Goal: Task Accomplishment & Management: Manage account settings

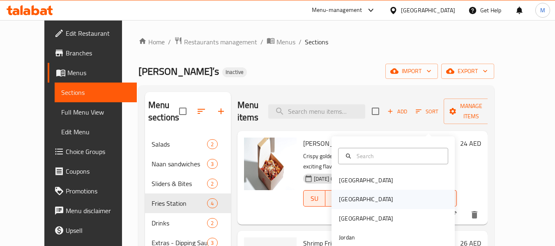
scroll to position [115, 0]
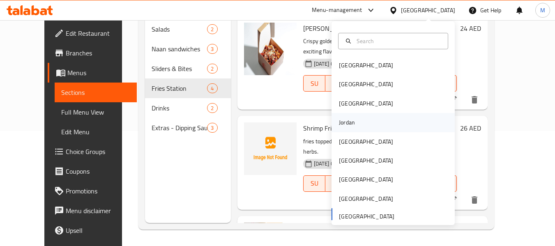
click at [351, 122] on div "Jordan" at bounding box center [347, 122] width 29 height 19
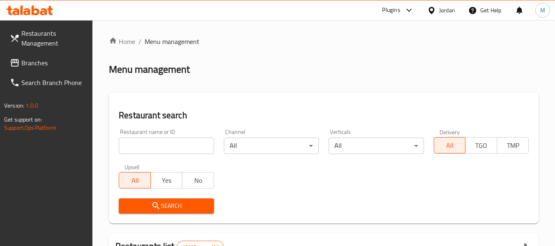
click at [37, 62] on span "Branches" at bounding box center [53, 63] width 65 height 10
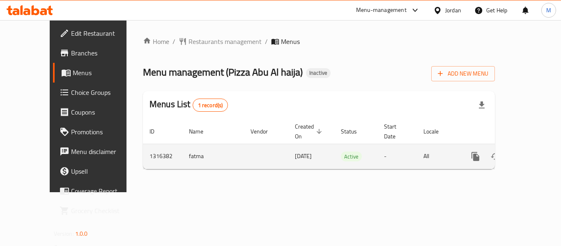
click at [534, 148] on link "enhanced table" at bounding box center [535, 157] width 20 height 20
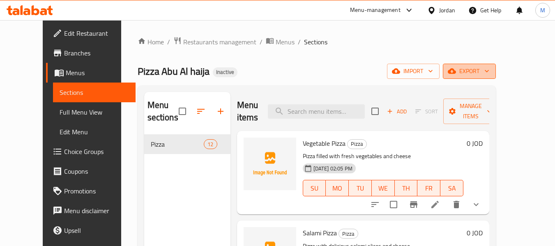
click at [490, 75] on span "export" at bounding box center [470, 71] width 40 height 10
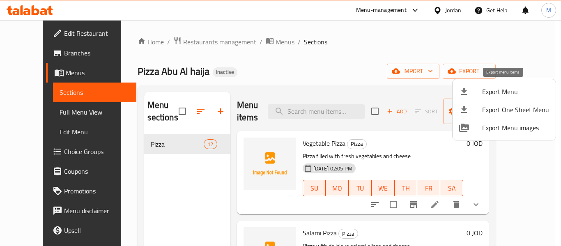
click at [493, 93] on span "Export Menu" at bounding box center [516, 92] width 67 height 10
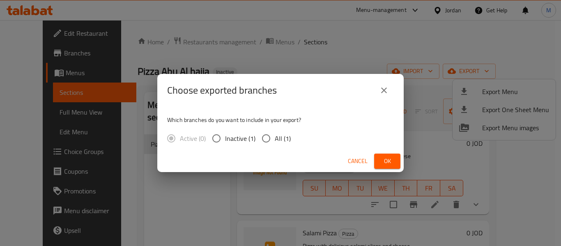
click at [268, 141] on input "All (1)" at bounding box center [266, 138] width 17 height 17
radio input "true"
click at [383, 159] on span "Ok" at bounding box center [387, 161] width 13 height 10
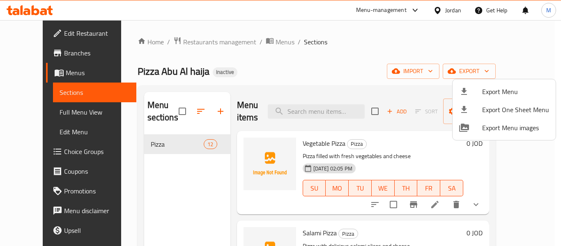
click at [36, 113] on div at bounding box center [280, 123] width 561 height 246
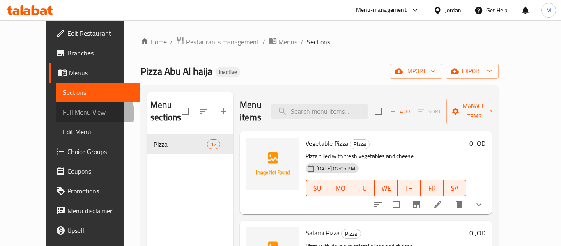
click at [63, 113] on span "Full Menu View" at bounding box center [98, 112] width 70 height 10
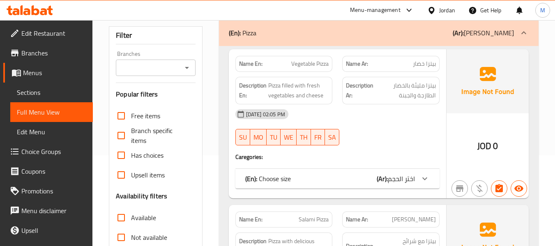
scroll to position [274, 0]
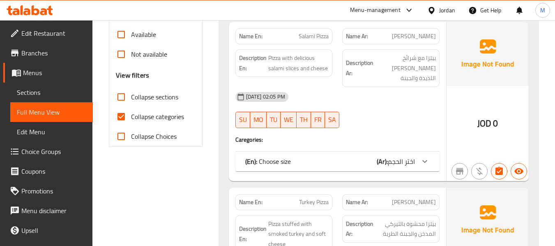
click at [139, 98] on span "Collapse sections" at bounding box center [154, 97] width 47 height 10
click at [131, 98] on input "Collapse sections" at bounding box center [121, 97] width 20 height 20
checkbox input "true"
click at [136, 115] on span "Collapse categories" at bounding box center [157, 117] width 53 height 10
click at [131, 115] on input "Collapse categories" at bounding box center [121, 117] width 20 height 20
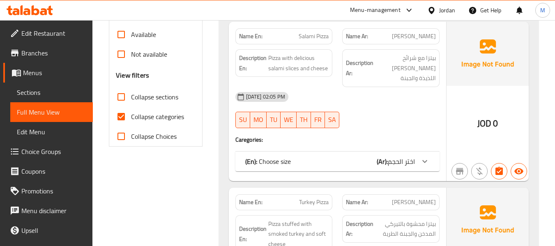
checkbox input "false"
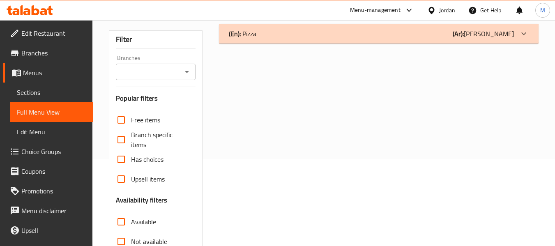
scroll to position [0, 0]
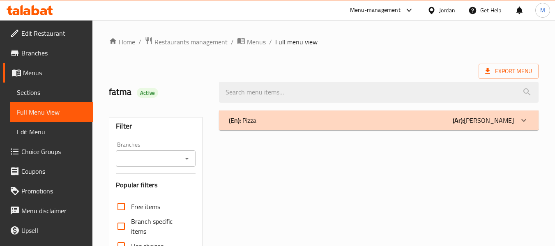
click at [292, 117] on div "(En): Pizza (Ar): بيتزا" at bounding box center [371, 120] width 285 height 10
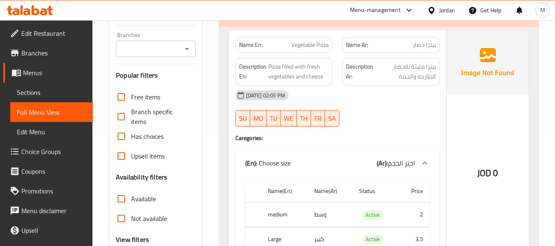
scroll to position [164, 0]
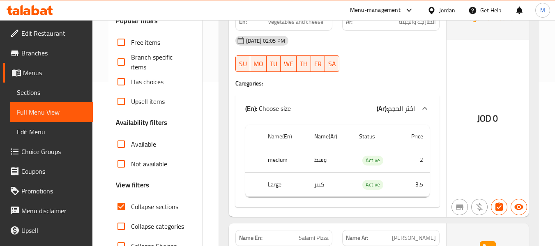
click at [275, 159] on th "medium" at bounding box center [284, 160] width 46 height 24
copy th "medium"
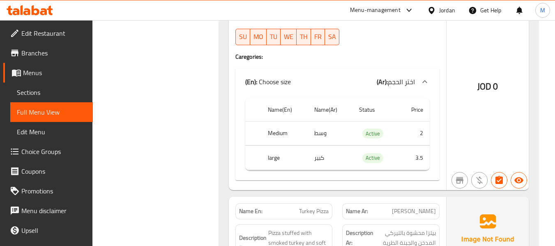
click at [314, 123] on td "وسط" at bounding box center [330, 133] width 45 height 24
copy td "وسط"
click at [318, 146] on td "كبير" at bounding box center [330, 158] width 45 height 24
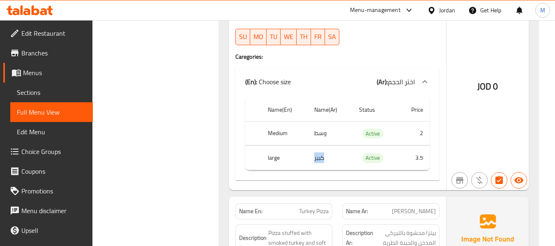
click at [318, 146] on td "كبير" at bounding box center [330, 158] width 45 height 24
copy td "كبير"
click at [274, 148] on th "large" at bounding box center [284, 158] width 46 height 24
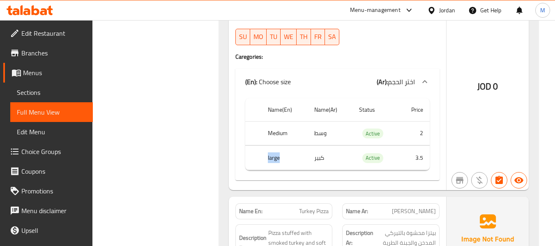
click at [274, 148] on th "large" at bounding box center [284, 158] width 46 height 24
copy th "large"
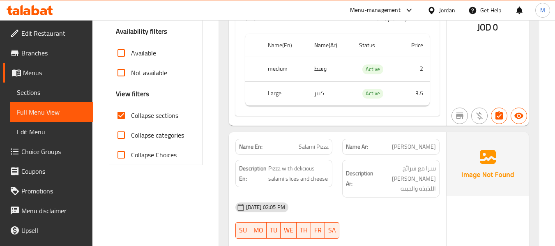
scroll to position [274, 0]
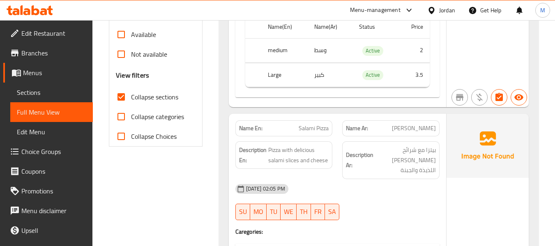
click at [347, 190] on div "08-10-2025 02:05 PM SU MO TU WE TH FR SA" at bounding box center [338, 202] width 214 height 46
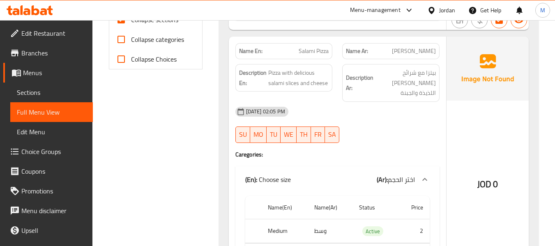
scroll to position [329, 0]
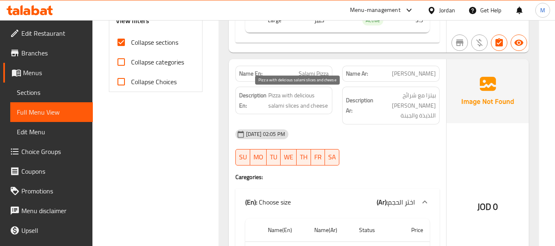
click at [301, 95] on span "Pizza with delicious salami slices and cheese" at bounding box center [298, 100] width 61 height 20
copy span "delicious"
click at [369, 162] on div "Name En: Salami Pizza Name Ar: بيتزا سلامي Description En: Pizza with delicious…" at bounding box center [337, 185] width 217 height 252
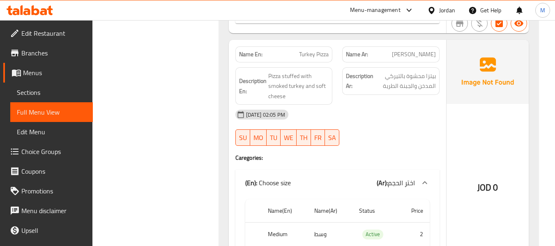
scroll to position [603, 0]
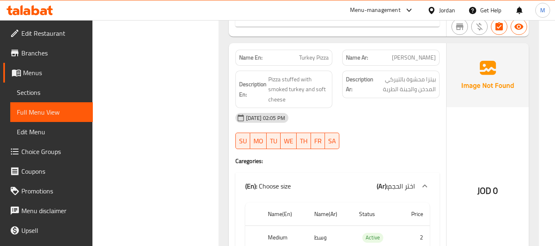
click at [368, 120] on div "08-10-2025 02:05 PM SU MO TU WE TH FR SA" at bounding box center [338, 131] width 214 height 46
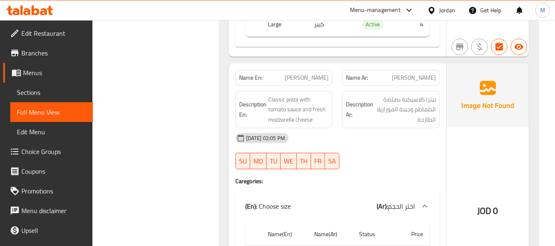
scroll to position [1096, 0]
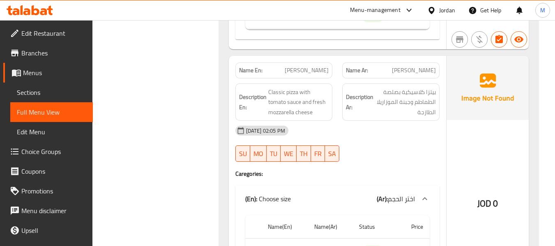
click at [371, 125] on div "08-10-2025 02:05 PM" at bounding box center [338, 131] width 214 height 20
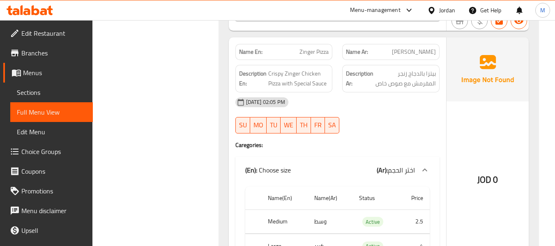
scroll to position [1315, 0]
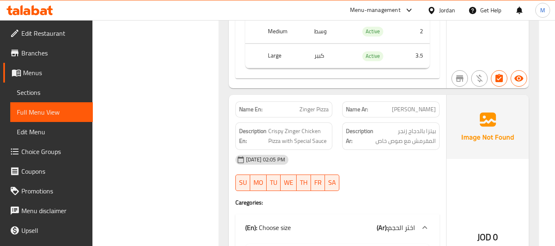
click at [381, 162] on div "08-10-2025 02:05 PM SU MO TU WE TH FR SA" at bounding box center [338, 173] width 214 height 46
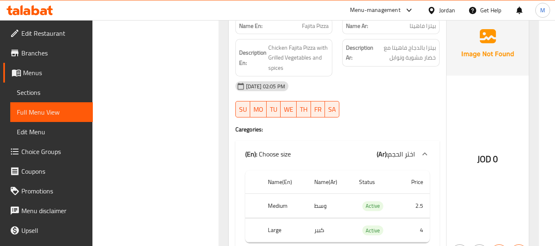
scroll to position [1589, 0]
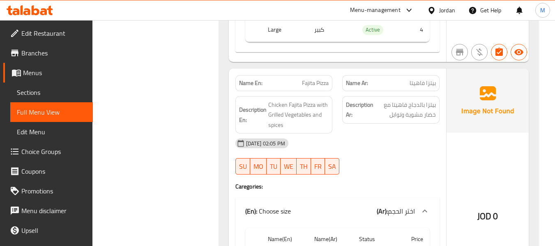
click at [369, 157] on div "08-10-2025 02:05 PM SU MO TU WE TH FR SA" at bounding box center [338, 157] width 214 height 46
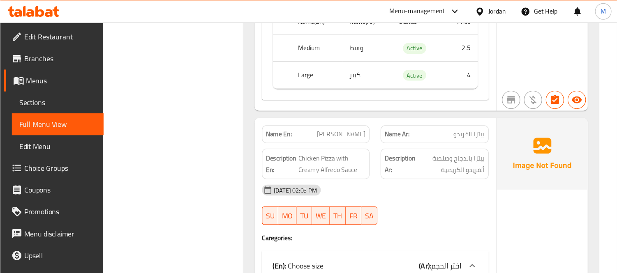
scroll to position [1808, 0]
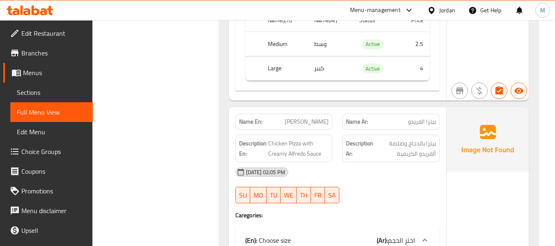
click at [349, 143] on strong "Description Ar:" at bounding box center [360, 149] width 28 height 20
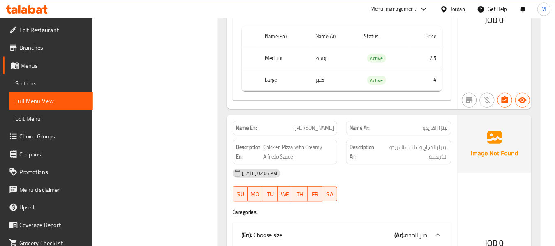
scroll to position [1748, 0]
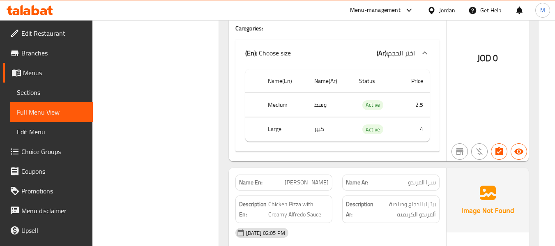
drag, startPoint x: 563, startPoint y: 0, endPoint x: 366, endPoint y: 219, distance: 294.8
click at [366, 223] on div "08-10-2025 02:05 PM" at bounding box center [338, 233] width 214 height 20
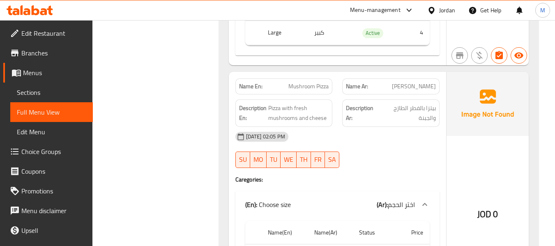
scroll to position [2076, 0]
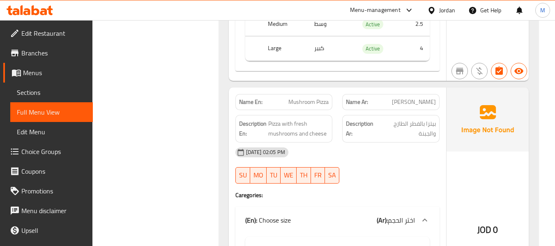
click at [379, 156] on div "08-10-2025 02:05 PM SU MO TU WE TH FR SA" at bounding box center [338, 166] width 214 height 46
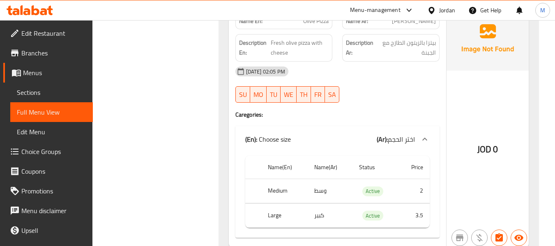
scroll to position [2350, 0]
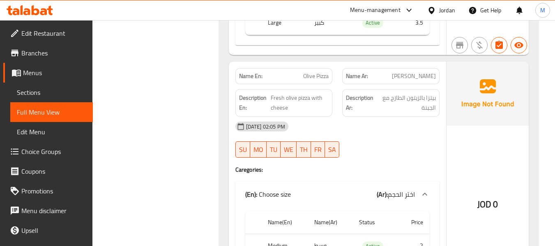
click at [368, 153] on div at bounding box center [390, 158] width 107 height 10
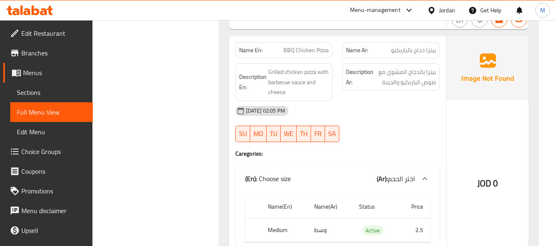
scroll to position [2624, 0]
click at [381, 122] on div "08-10-2025 02:05 PM SU MO TU WE TH FR SA" at bounding box center [338, 124] width 214 height 46
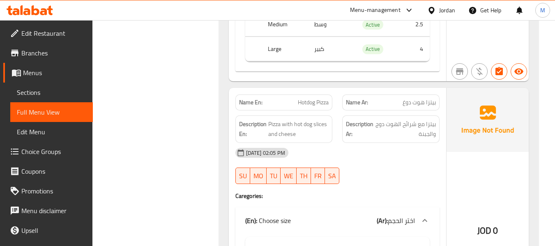
scroll to position [2826, 0]
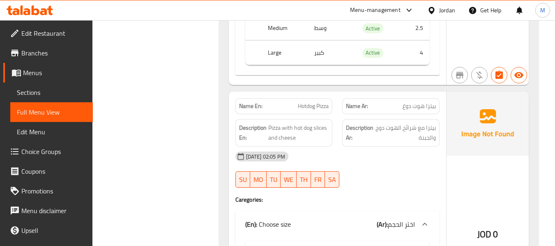
click at [372, 147] on div "08-10-2025 02:05 PM" at bounding box center [338, 157] width 214 height 20
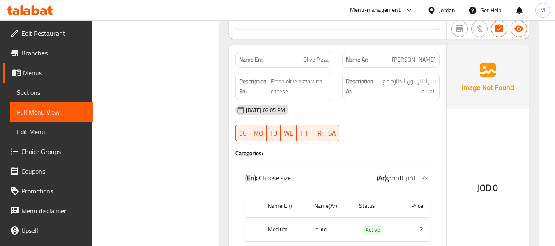
scroll to position [2169, 0]
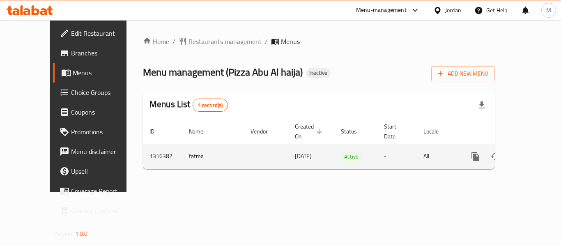
click at [532, 152] on icon "enhanced table" at bounding box center [535, 157] width 10 height 10
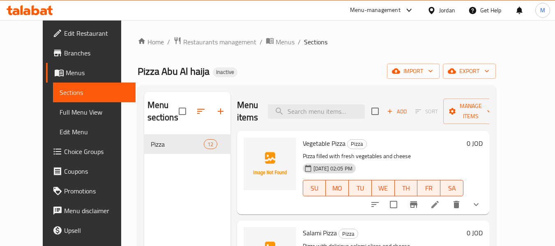
click at [287, 57] on div "Home / Restaurants management / Menus / Sections Pizza Abu Al haija Inactive im…" at bounding box center [317, 191] width 358 height 308
click at [326, 114] on input "search" at bounding box center [316, 111] width 97 height 14
paste input "delicious"
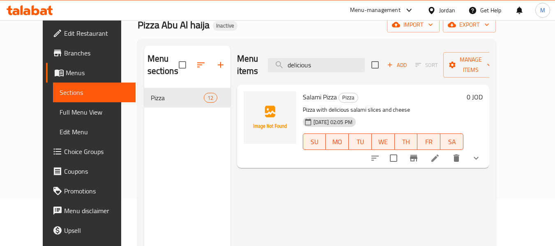
scroll to position [110, 0]
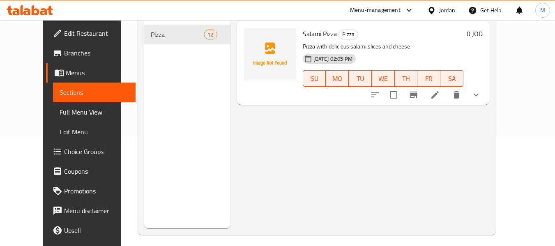
type input "delicious"
click at [440, 90] on icon at bounding box center [435, 95] width 10 height 10
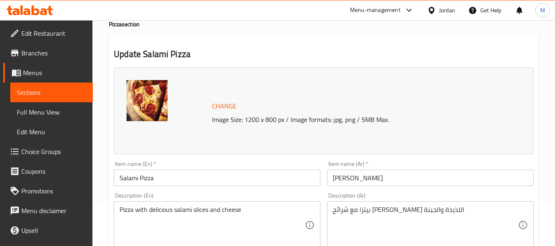
scroll to position [55, 0]
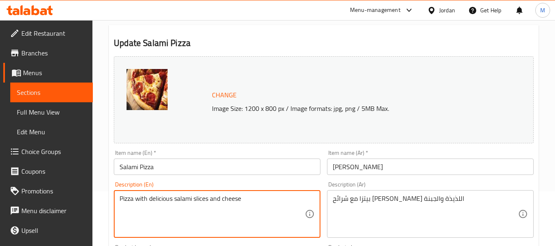
click at [167, 199] on textarea "Pizza with delicious salami slices and cheese" at bounding box center [212, 214] width 185 height 39
click at [165, 199] on textarea "Pizza with delicious salami slices and cheese" at bounding box center [212, 214] width 185 height 39
type textarea "Pizza with salami slices and cheese"
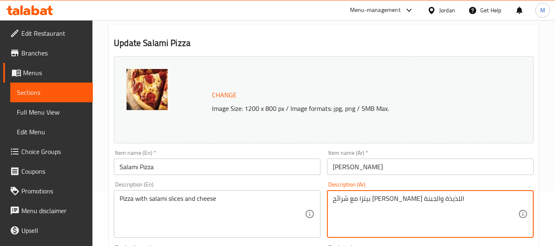
click at [367, 199] on textarea "بيتزا مع شرائح السلامي اللذيذة والجبنة" at bounding box center [425, 214] width 185 height 39
click at [365, 197] on textarea "بيتزا مع شرائح السلامي الذيذة والجبنة" at bounding box center [425, 214] width 185 height 39
type textarea "بيتزا مع شرائح السلامي والجبنة"
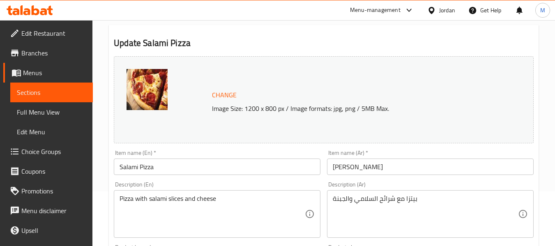
click at [323, 207] on div "Description (En) Pizza with salami slices and cheese Description (En)" at bounding box center [217, 209] width 213 height 63
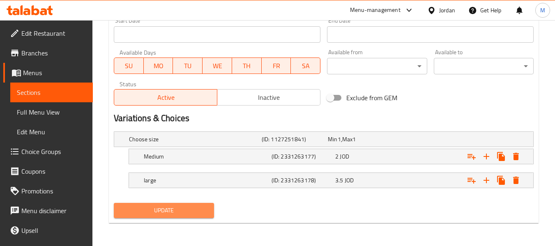
click at [185, 209] on span "Update" at bounding box center [163, 211] width 87 height 10
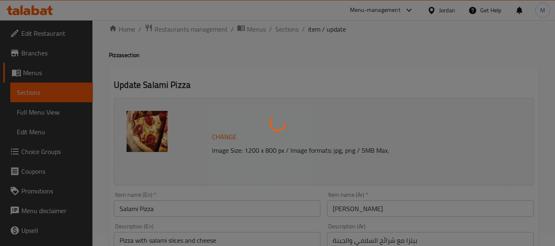
scroll to position [0, 0]
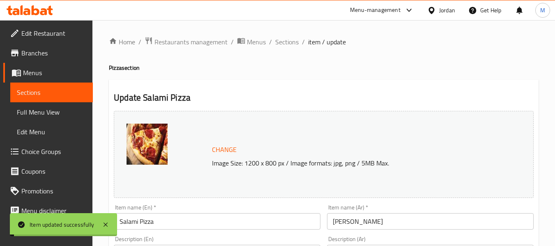
drag, startPoint x: 283, startPoint y: 41, endPoint x: 263, endPoint y: 60, distance: 27.6
click at [283, 41] on span "Sections" at bounding box center [286, 42] width 23 height 10
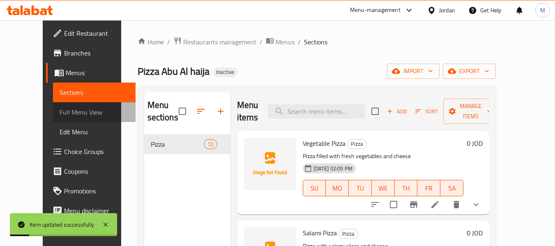
click at [60, 107] on span "Full Menu View" at bounding box center [94, 112] width 69 height 10
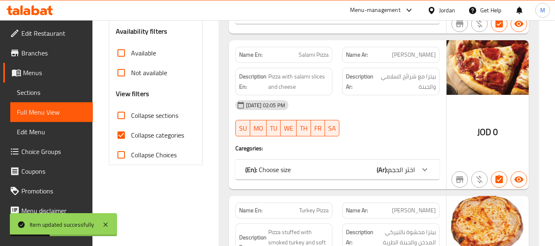
scroll to position [274, 0]
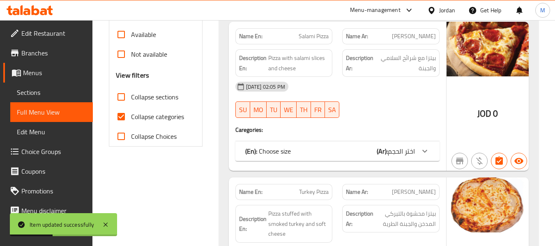
click at [131, 117] on input "Collapse categories" at bounding box center [121, 117] width 20 height 20
checkbox input "false"
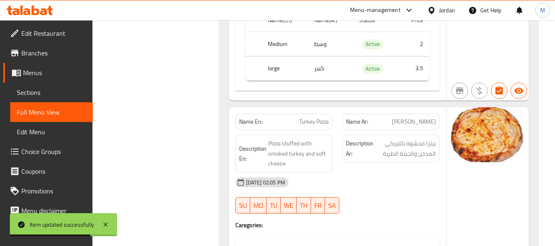
scroll to position [642, 0]
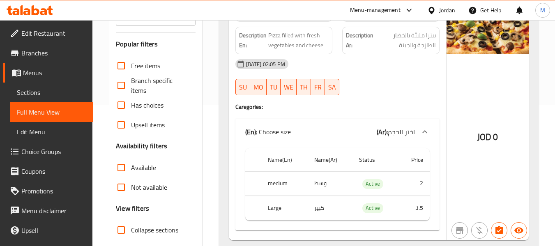
scroll to position [0, 0]
